Goal: Task Accomplishment & Management: Use online tool/utility

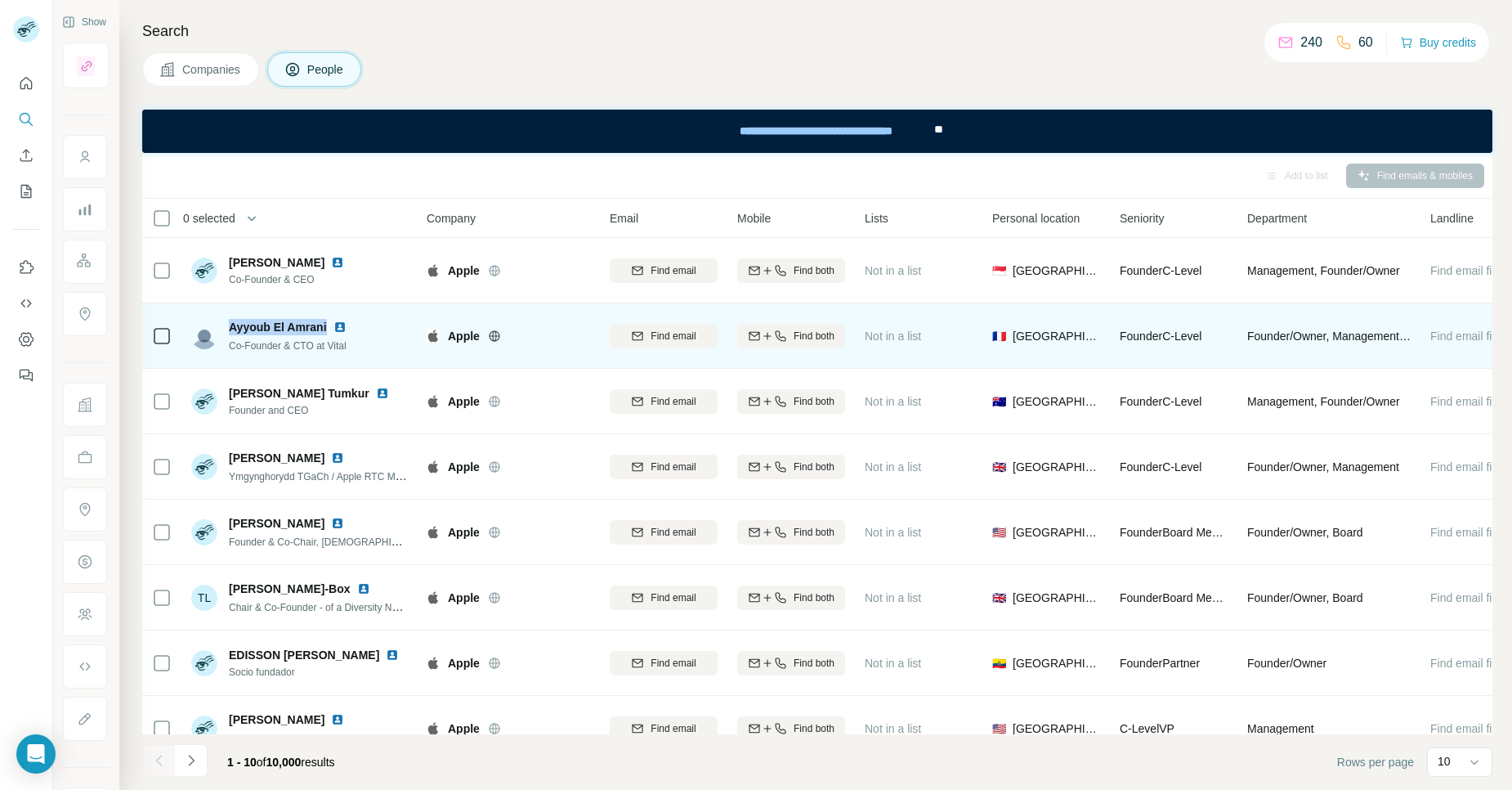
drag, startPoint x: 326, startPoint y: 324, endPoint x: 228, endPoint y: 332, distance: 98.3
click at [229, 332] on div "Ayyoub El Amrani" at bounding box center [290, 326] width 124 height 16
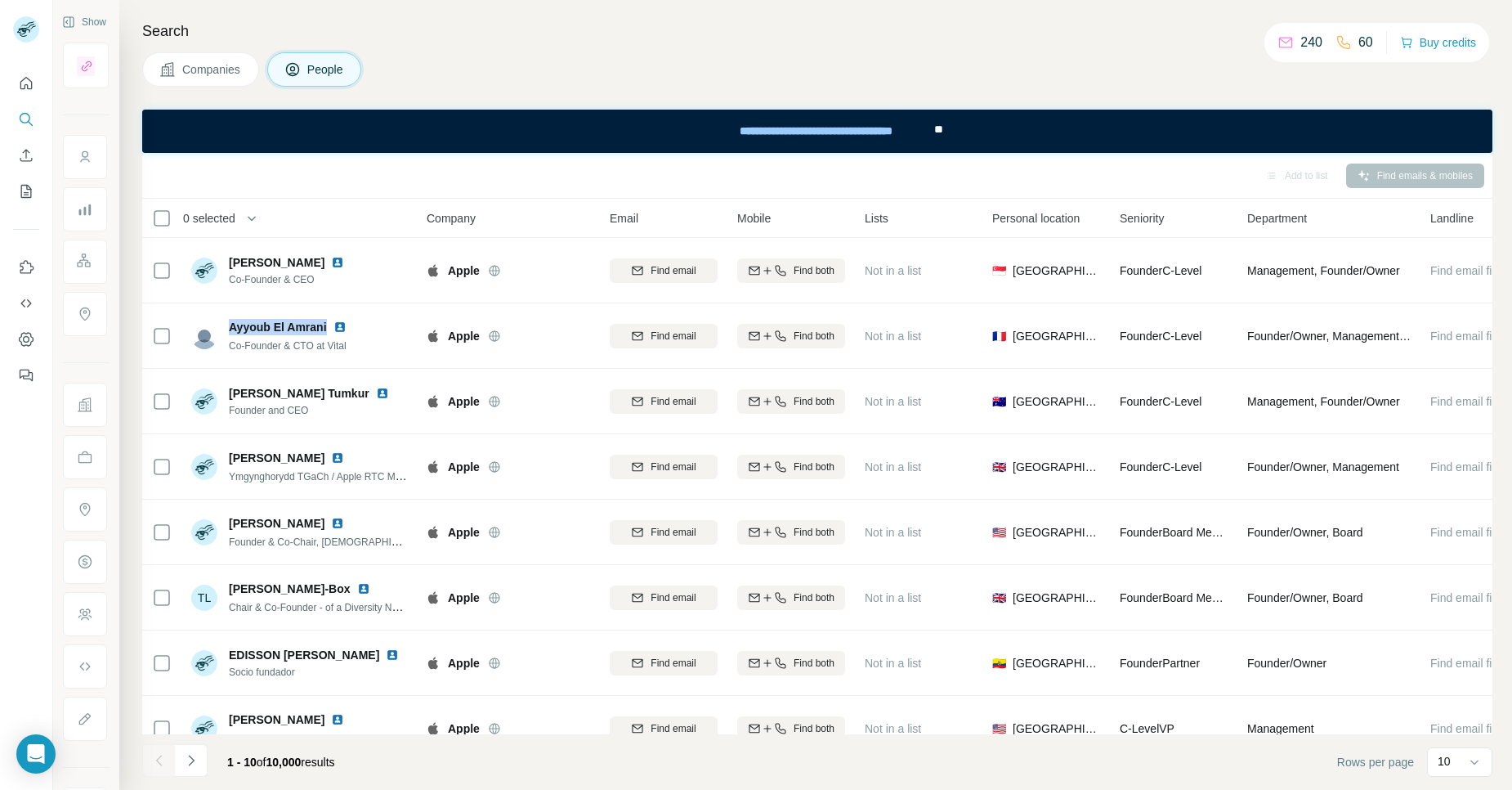
copy span "Ayyoub El Amrani"
click at [365, 175] on div "Add to list Find emails & mobiles" at bounding box center [817, 175] width 1334 height 28
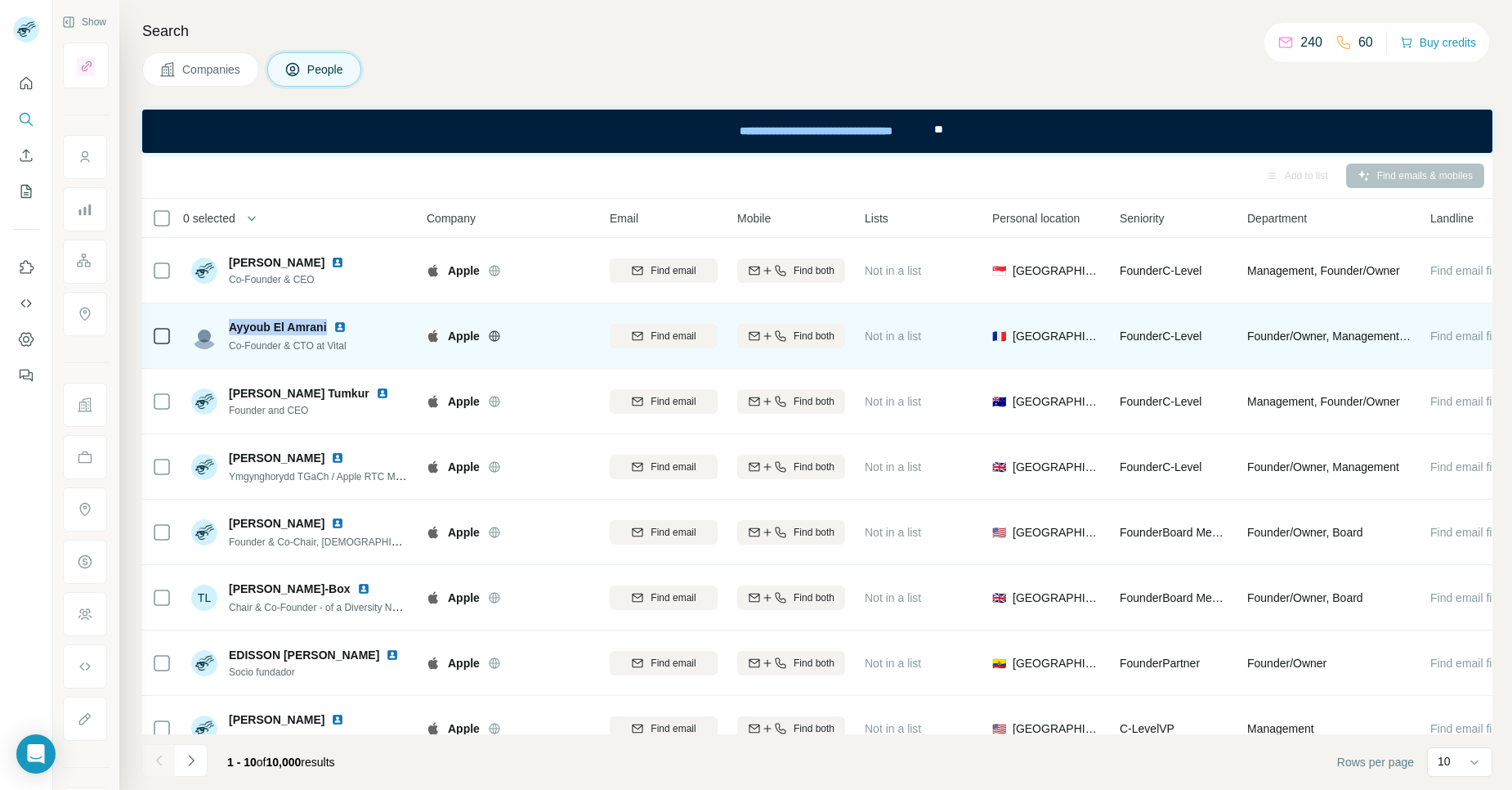
drag, startPoint x: 329, startPoint y: 328, endPoint x: 229, endPoint y: 329, distance: 100.0
click at [229, 329] on div "Ayyoub El Amrani" at bounding box center [290, 326] width 124 height 16
copy span "Ayyoub El Amrani"
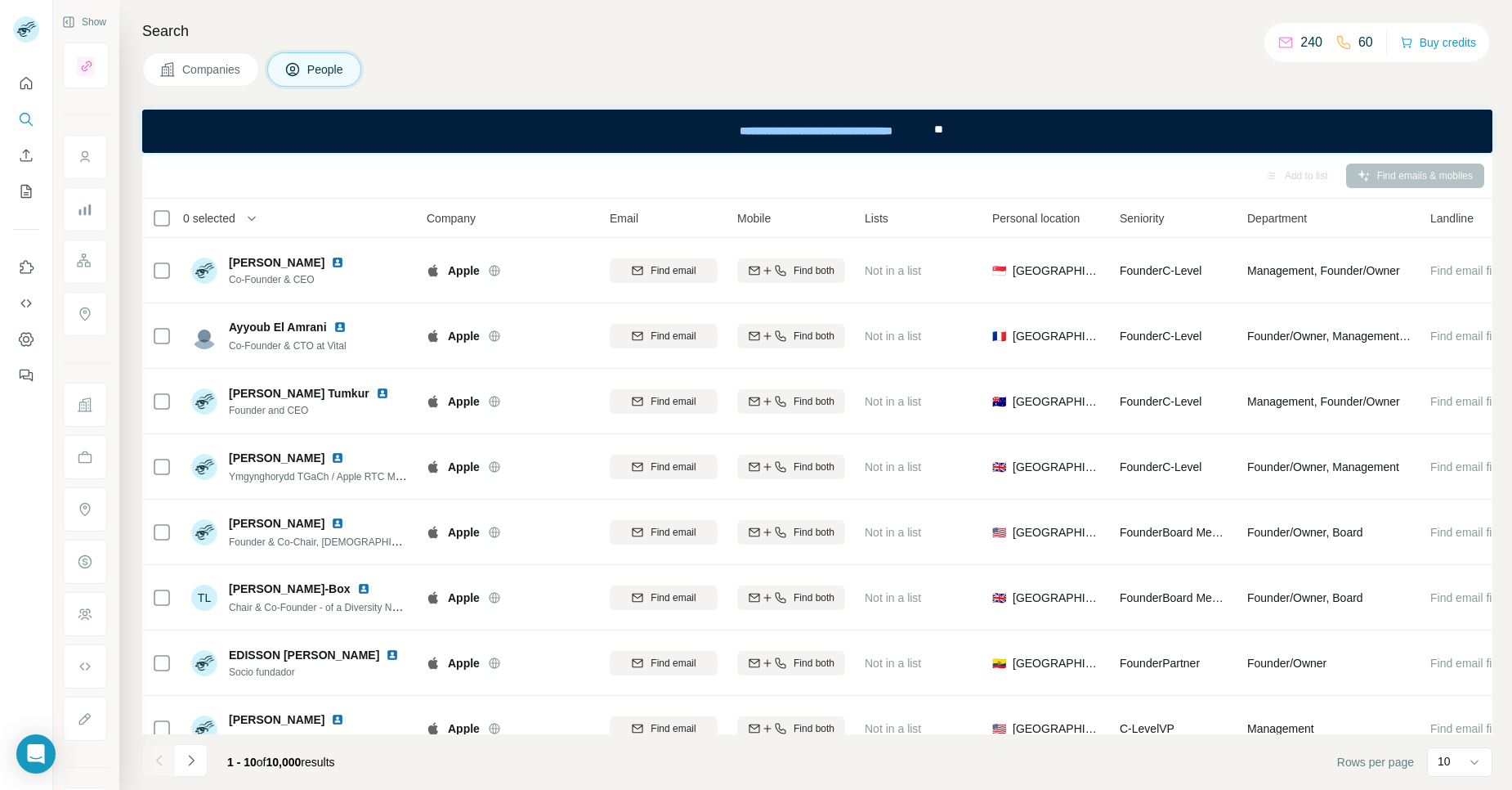
click at [548, 177] on div "Add to list Find emails & mobiles" at bounding box center [817, 175] width 1334 height 28
